Goal: Book appointment/travel/reservation

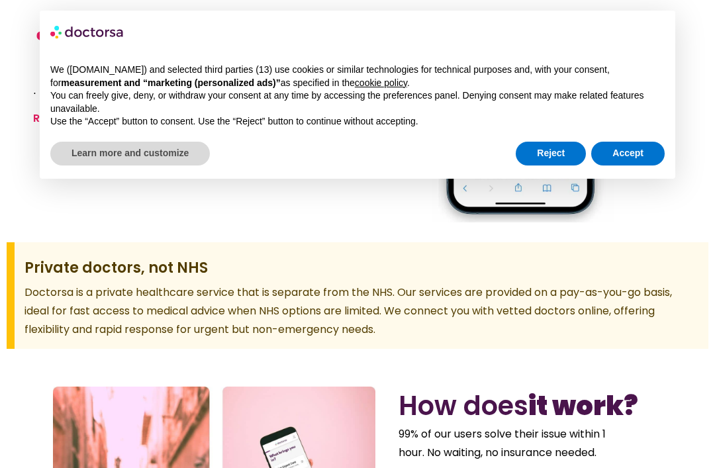
scroll to position [1076, 0]
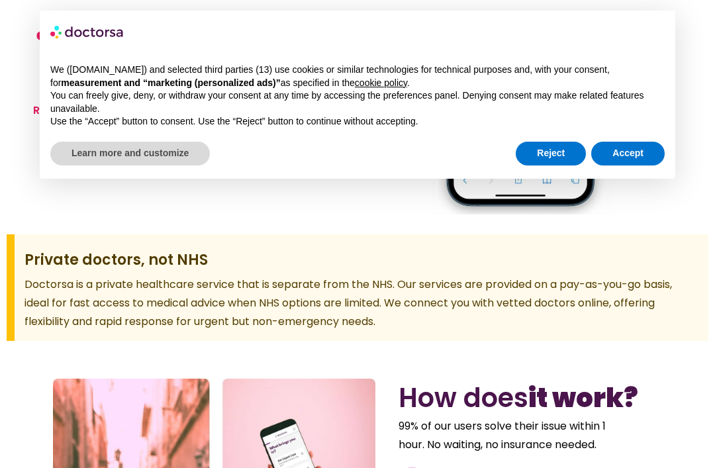
click at [681, 275] on div "Private doctors, not NHS [GEOGRAPHIC_DATA] is a private healthcare service that…" at bounding box center [358, 287] width 702 height 107
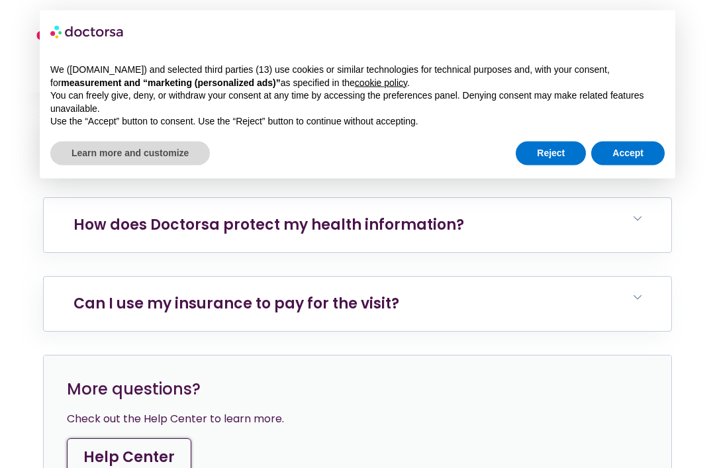
scroll to position [3127, 0]
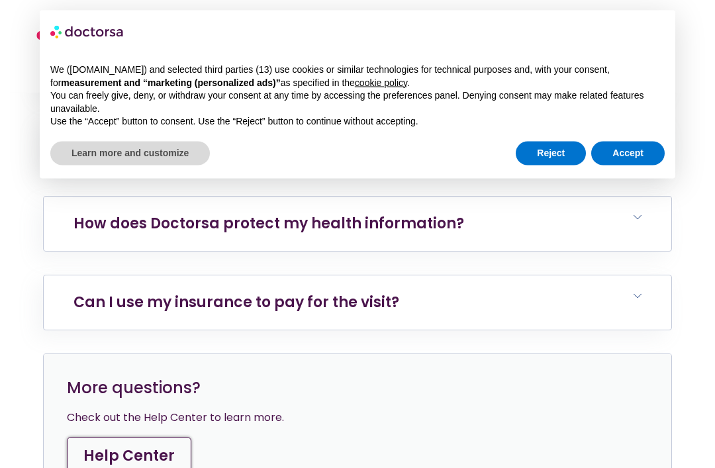
click at [639, 276] on h6 "Can I use my insurance to pay for the visit?" at bounding box center [358, 303] width 628 height 54
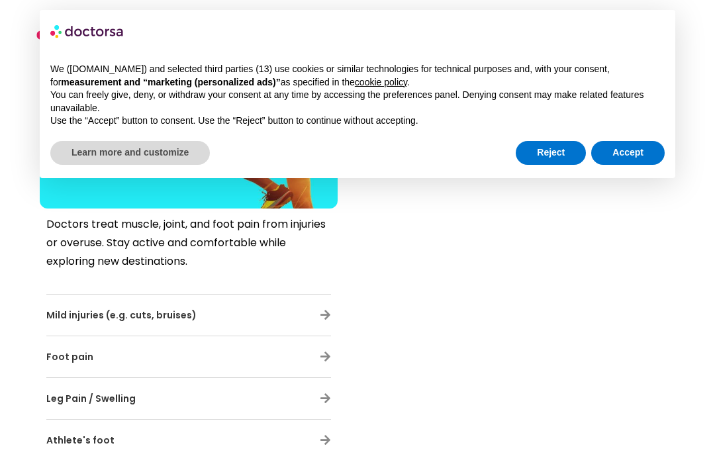
scroll to position [5550, 0]
click at [331, 322] on div "Doctors treat muscle, joint, and [MEDICAL_DATA] from injuries or overuse. Stay …" at bounding box center [189, 338] width 298 height 258
click at [326, 393] on icon at bounding box center [325, 398] width 11 height 11
click at [342, 325] on div "Doctors treat muscle, joint, and [MEDICAL_DATA] from injuries or overuse. Stay …" at bounding box center [195, 338] width 311 height 258
click at [323, 393] on icon at bounding box center [325, 398] width 11 height 11
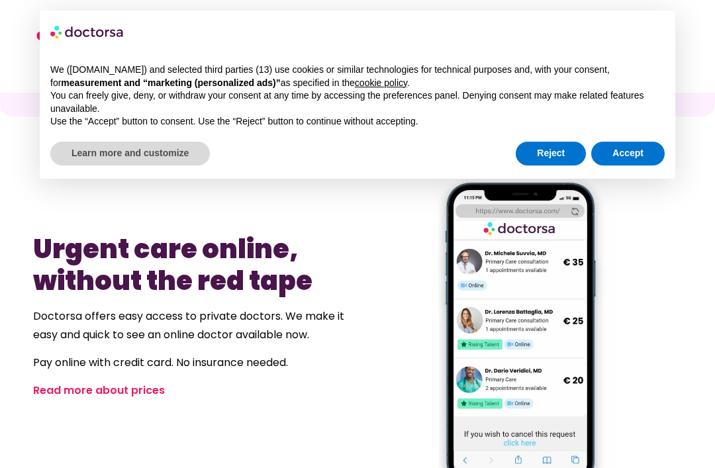
scroll to position [887, 0]
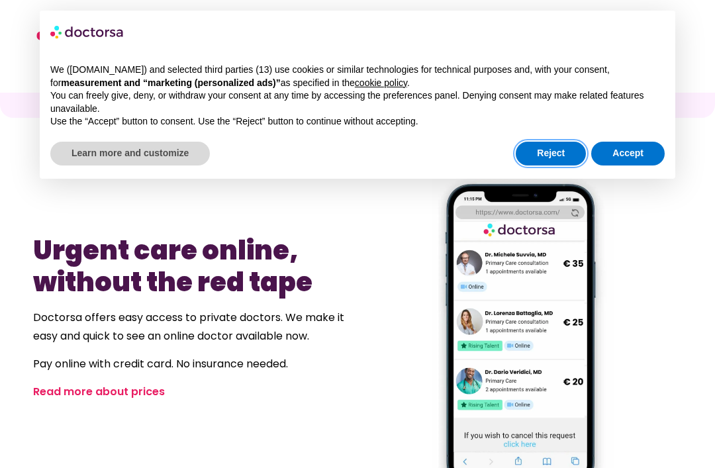
click at [553, 154] on button "Reject" at bounding box center [551, 154] width 70 height 24
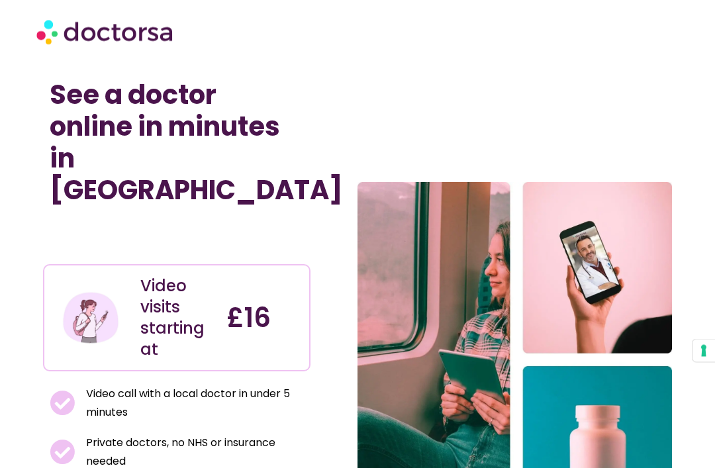
scroll to position [0, 0]
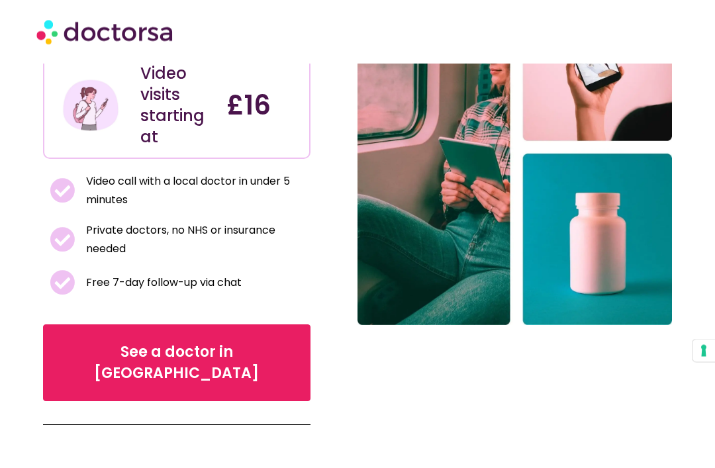
scroll to position [218, 0]
click at [191, 324] on link "See a doctor in [GEOGRAPHIC_DATA]" at bounding box center [176, 362] width 267 height 77
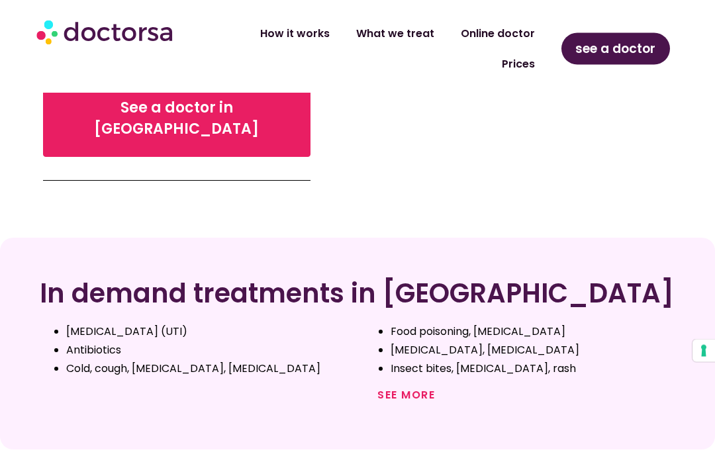
scroll to position [557, 0]
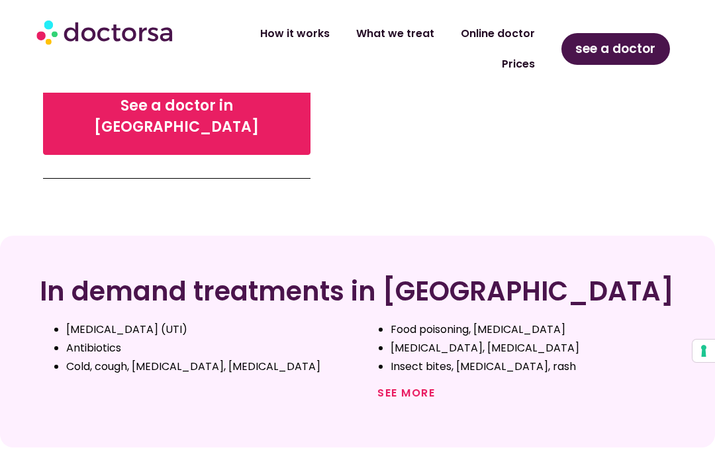
click at [416, 385] on link "See more" at bounding box center [406, 392] width 58 height 15
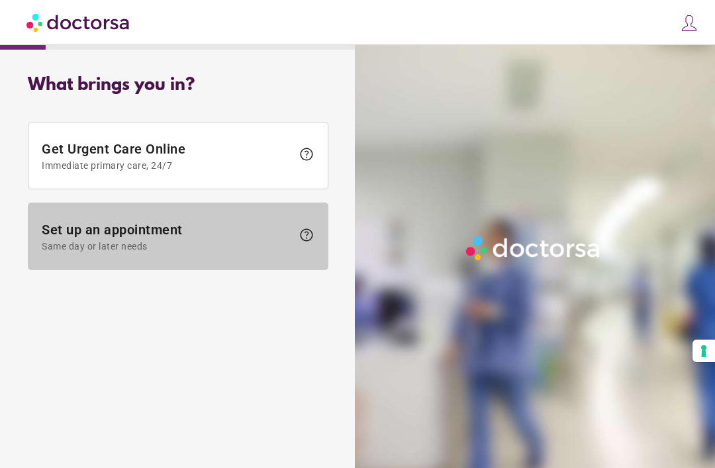
click at [268, 234] on span "Set up an appointment Same day or later needs" at bounding box center [167, 237] width 250 height 30
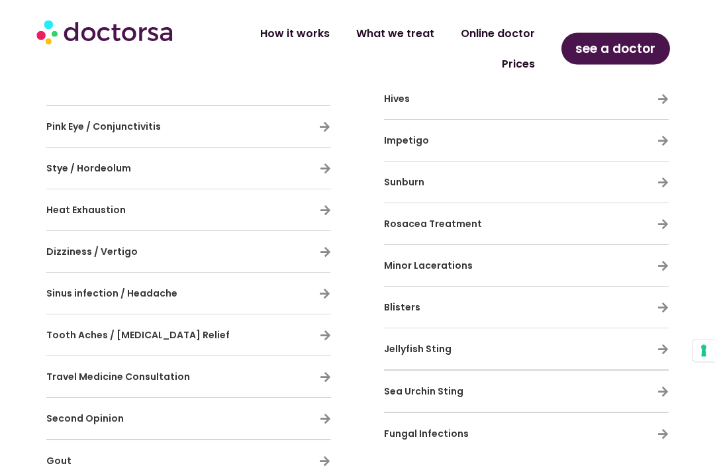
scroll to position [1137, 0]
click at [326, 363] on div "Travel Medicine Consultation" at bounding box center [188, 377] width 285 height 28
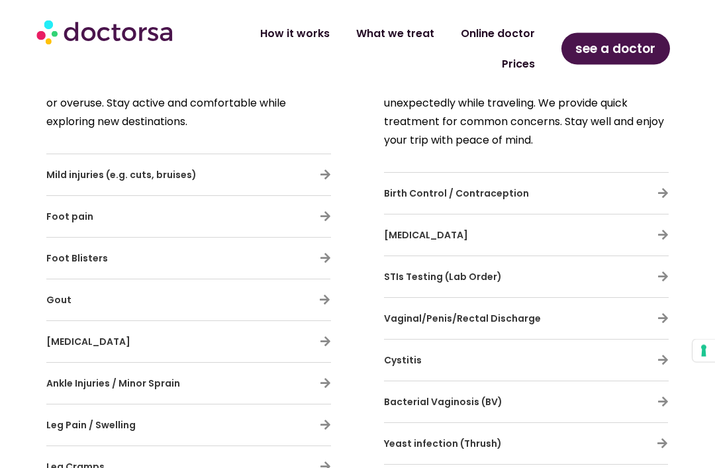
scroll to position [2567, 0]
